Goal: Task Accomplishment & Management: Complete application form

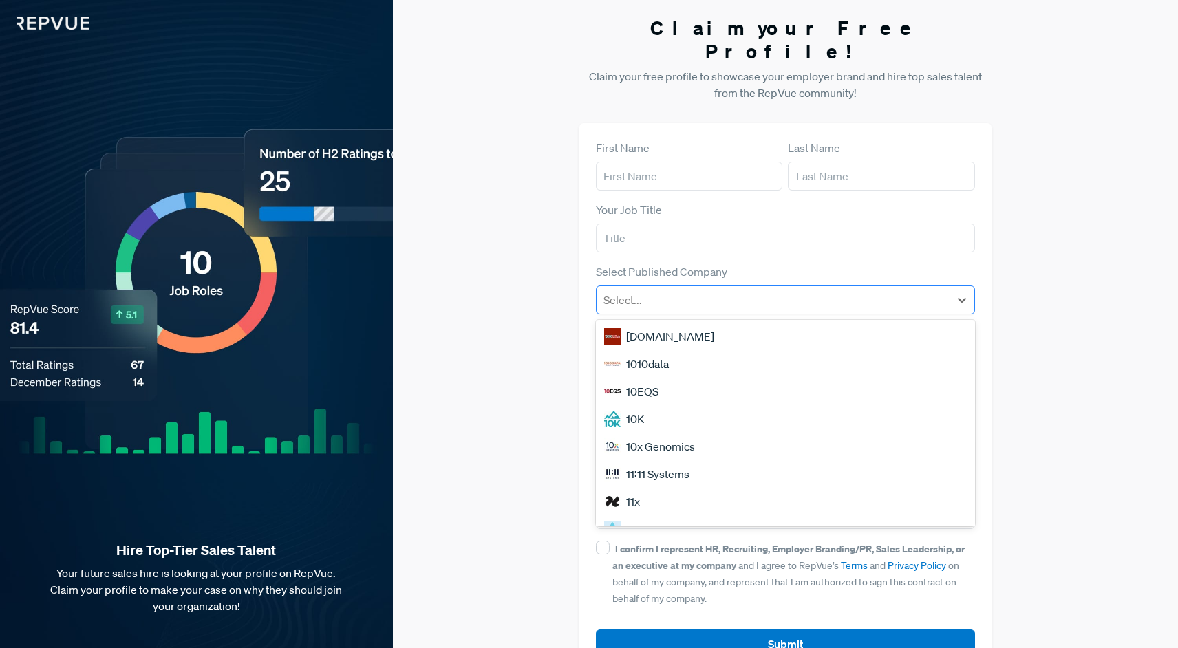
click at [625, 290] on div at bounding box center [772, 299] width 339 height 19
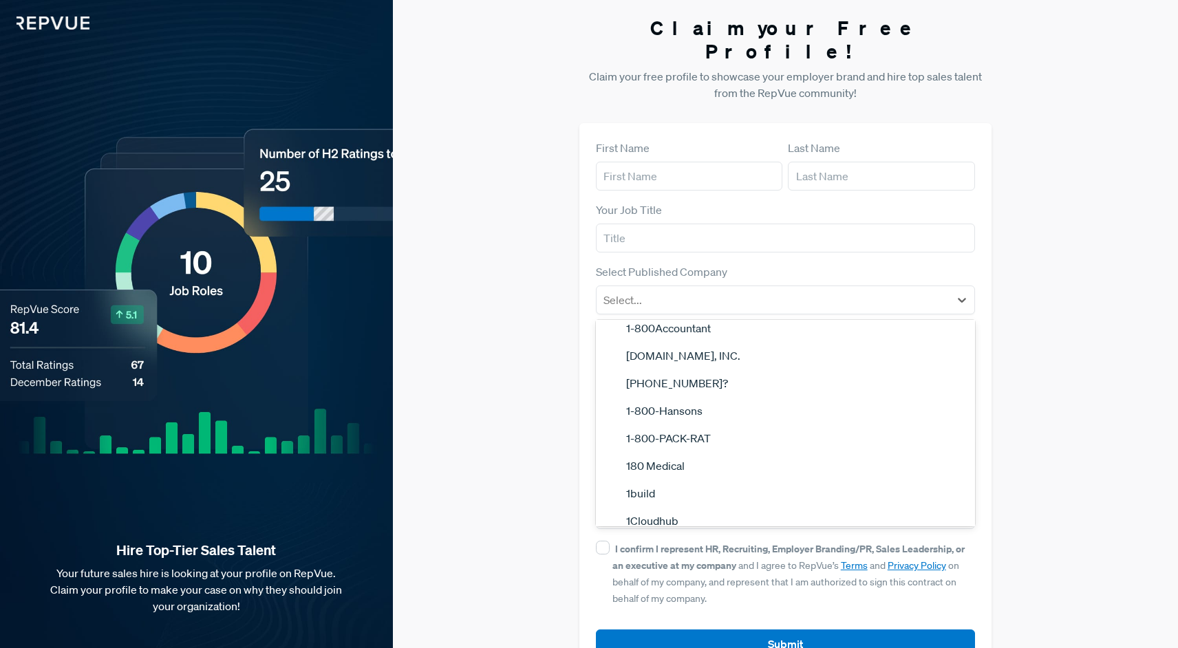
scroll to position [310, 0]
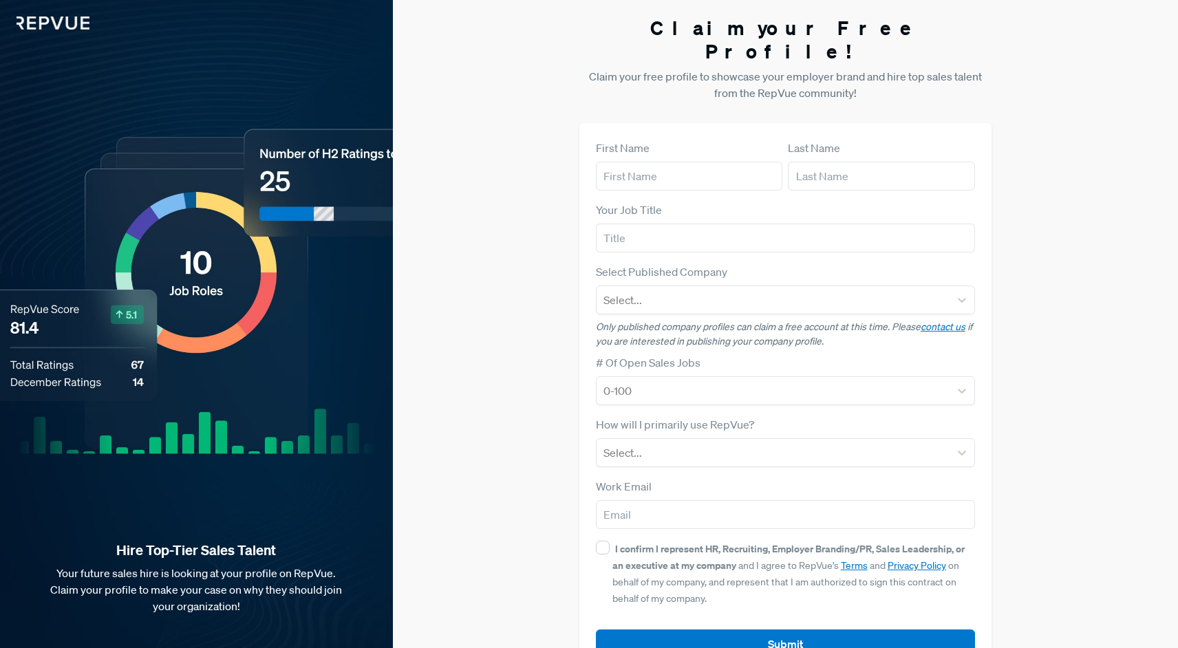
click at [523, 411] on div "Claim your Free Profile! Claim your free profile to showcase your employer bran…" at bounding box center [785, 346] width 785 height 692
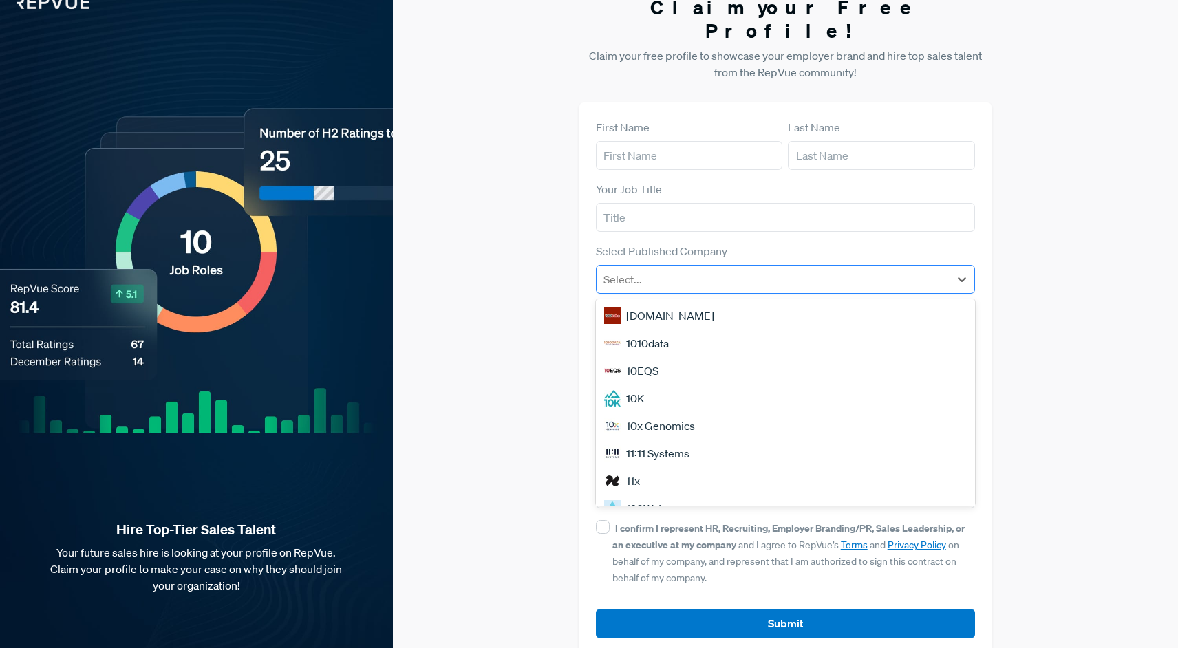
click at [865, 270] on div at bounding box center [772, 279] width 339 height 19
click at [1037, 288] on div "Claim your Free Profile! Claim your free profile to showcase your employer bran…" at bounding box center [785, 325] width 785 height 692
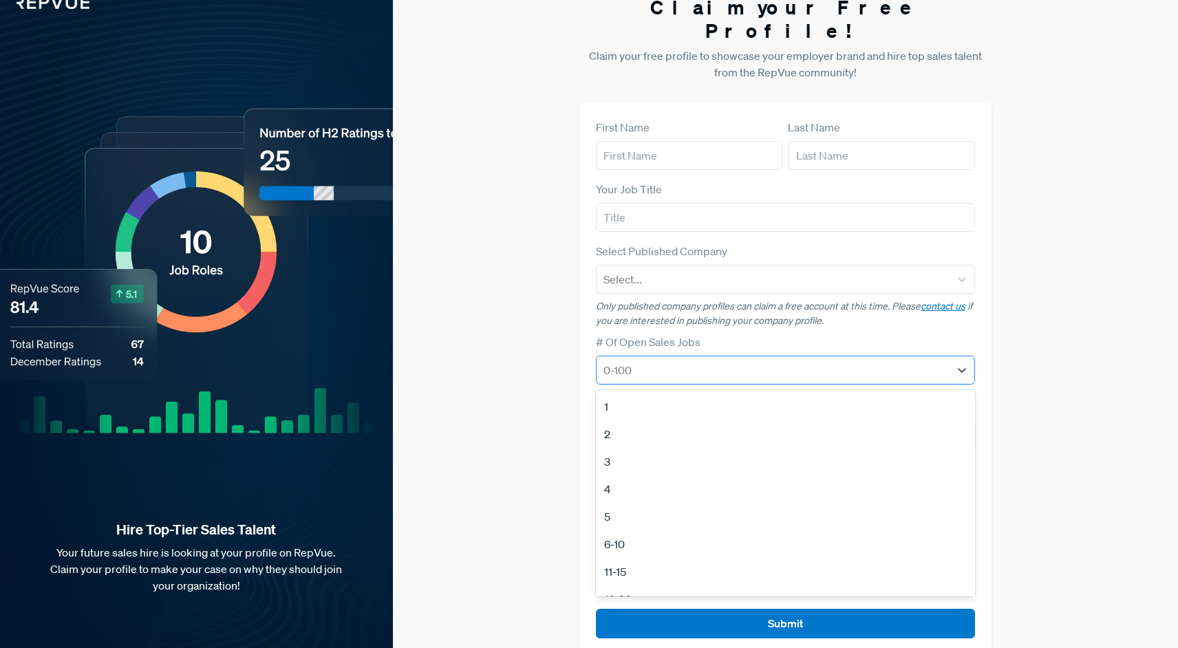
click at [803, 360] on div at bounding box center [772, 369] width 339 height 19
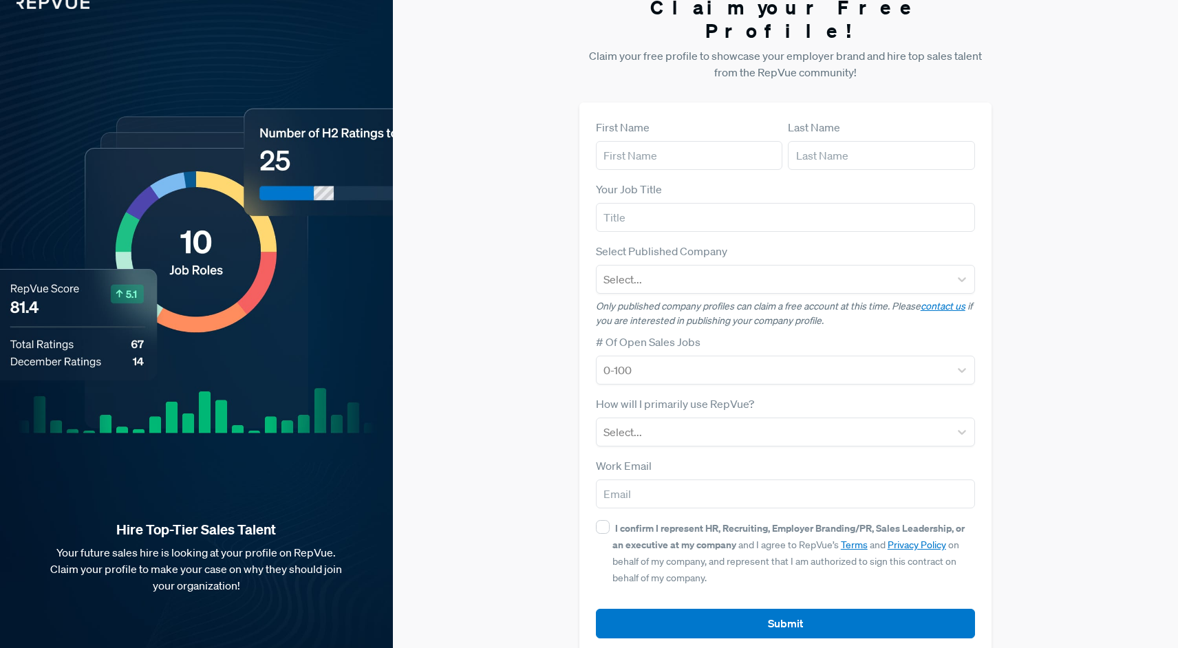
click at [878, 334] on div "# Of Open Sales Jobs 0-100" at bounding box center [785, 359] width 379 height 51
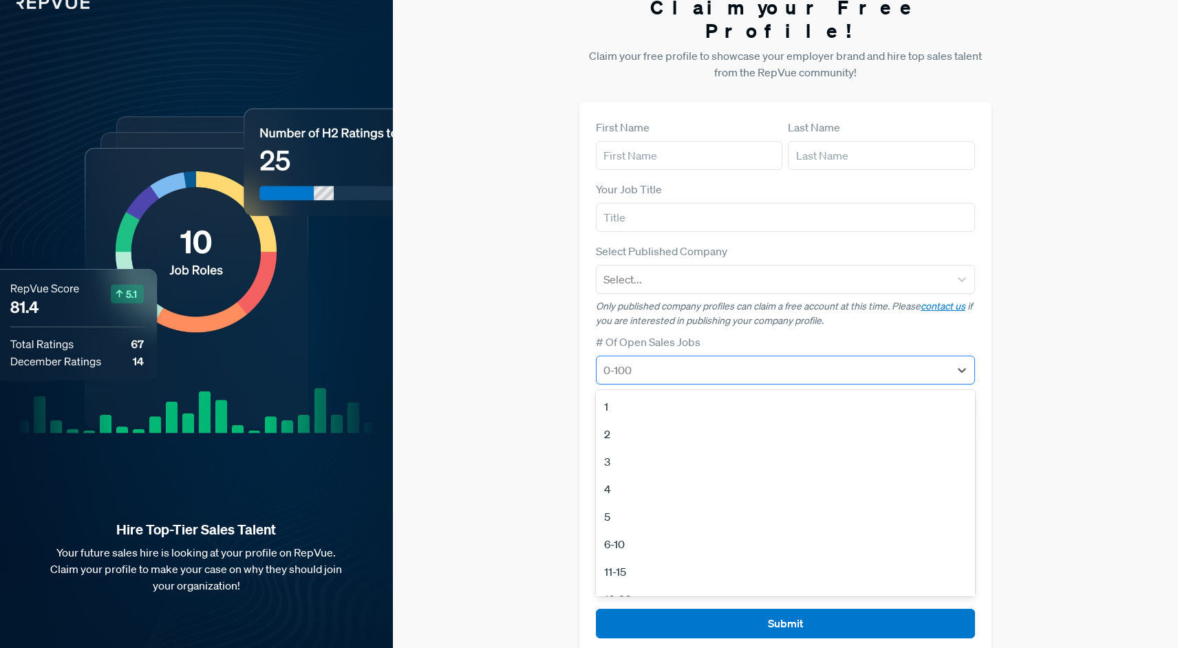
click at [645, 360] on div at bounding box center [772, 369] width 339 height 19
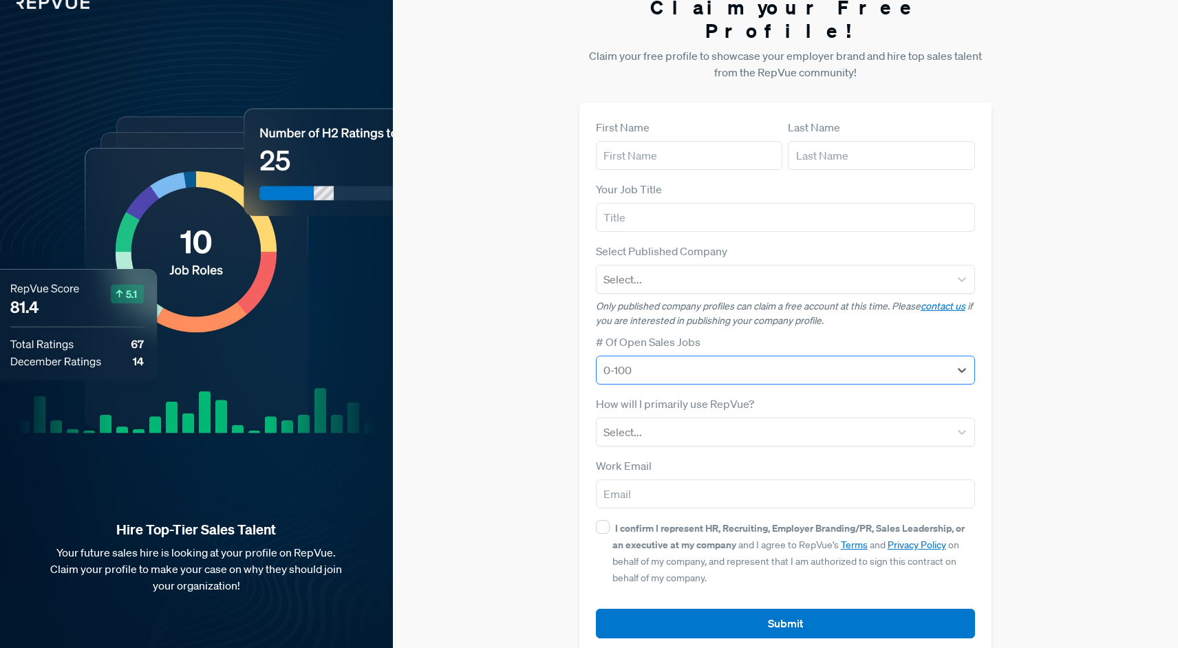
click at [812, 360] on div at bounding box center [772, 369] width 339 height 19
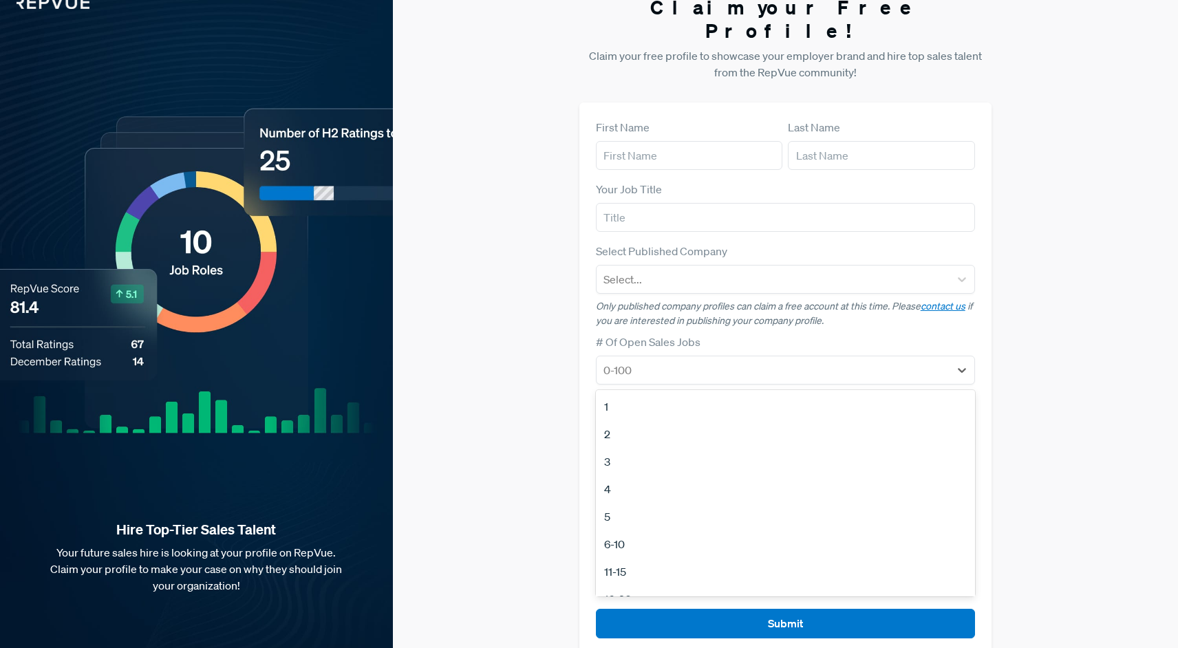
scroll to position [15, 0]
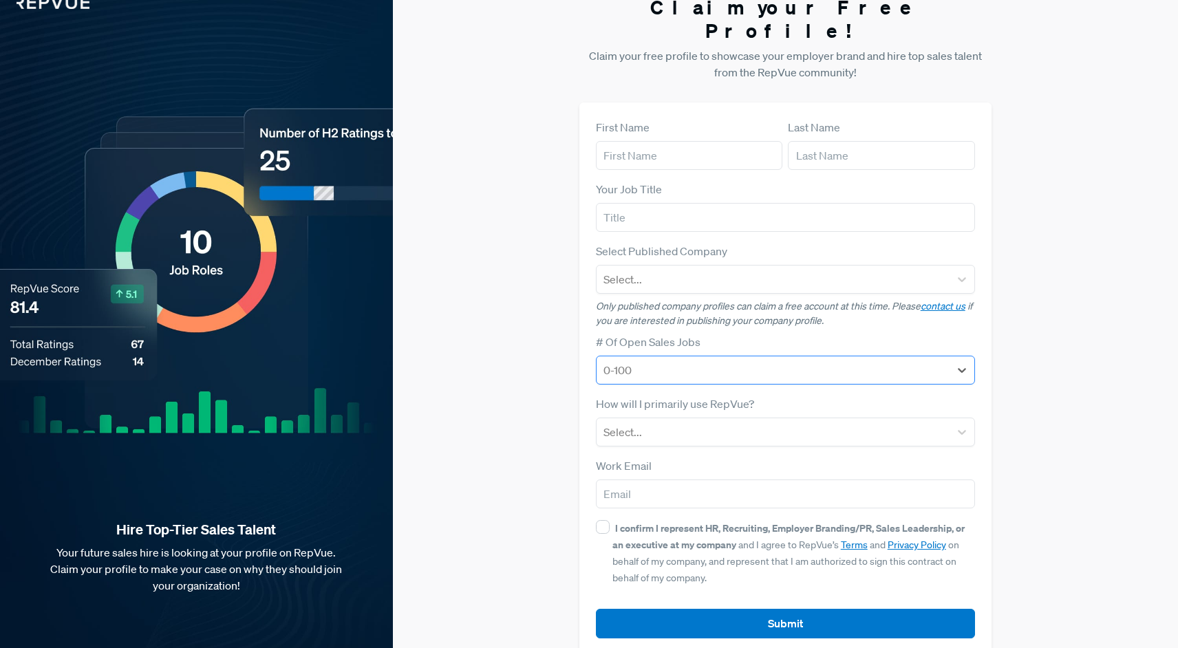
click at [675, 360] on div at bounding box center [772, 369] width 339 height 19
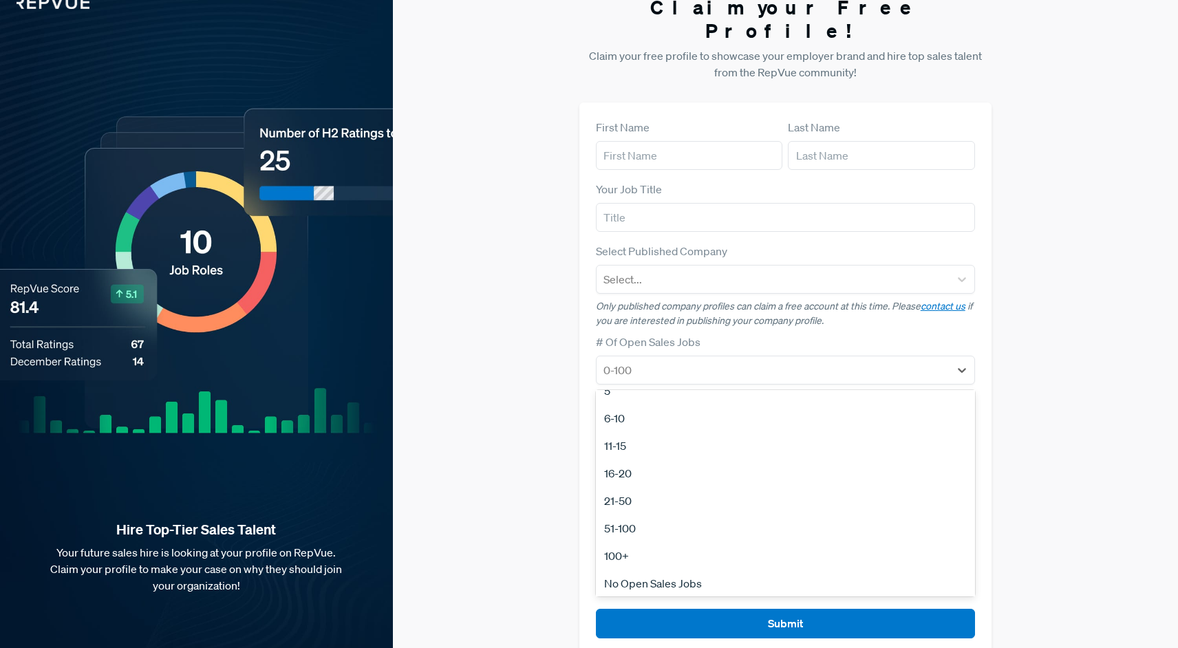
scroll to position [129, 0]
click at [695, 358] on div "0-100" at bounding box center [772, 370] width 353 height 25
click at [750, 358] on div "0-100" at bounding box center [772, 370] width 353 height 25
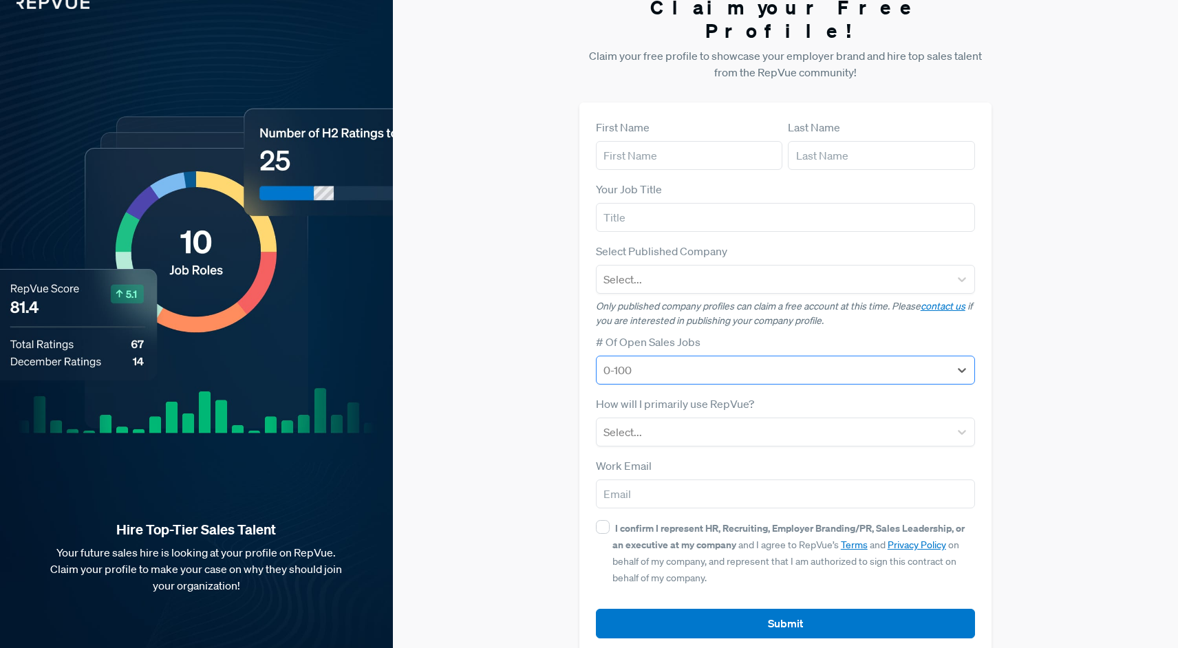
click at [701, 360] on div at bounding box center [772, 369] width 339 height 19
click at [720, 356] on div "0-100" at bounding box center [785, 370] width 379 height 29
click at [768, 422] on div at bounding box center [772, 431] width 339 height 19
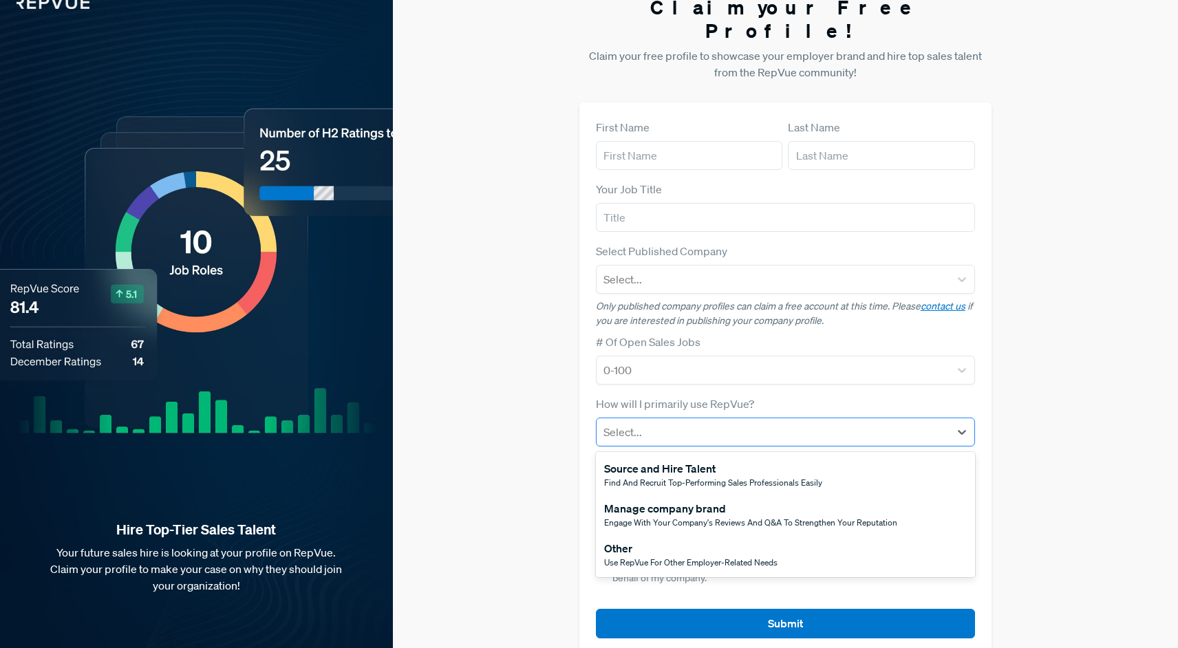
click at [767, 422] on div at bounding box center [772, 431] width 339 height 19
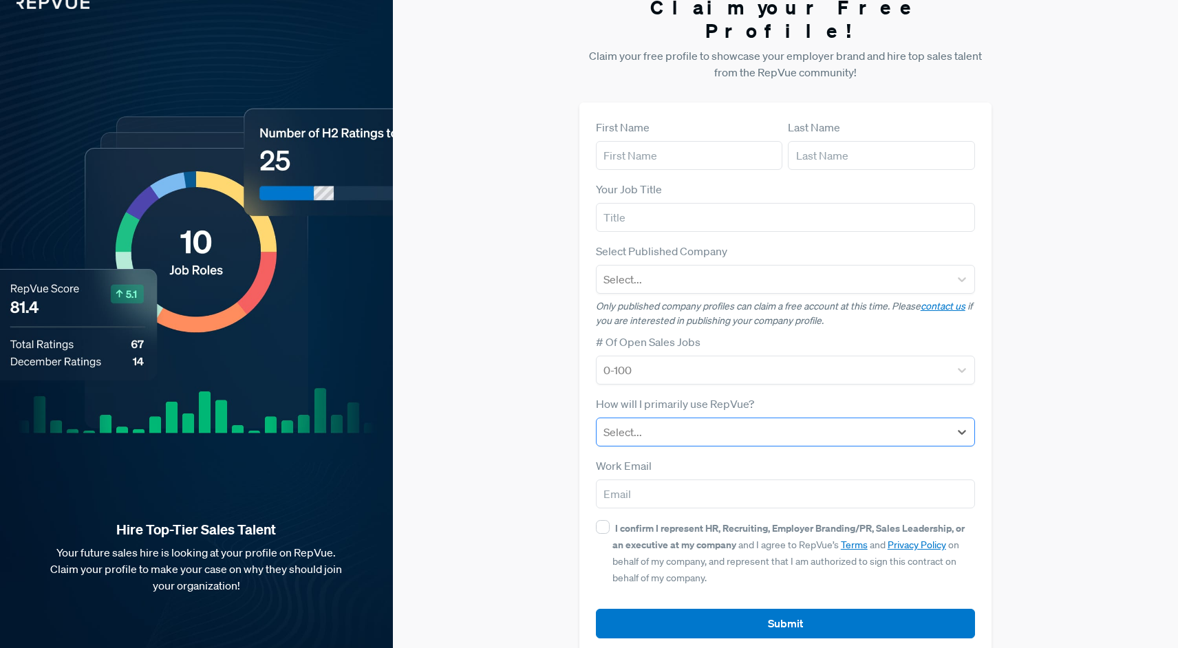
click at [788, 422] on div at bounding box center [772, 431] width 339 height 19
